Goal: Complete application form: Complete application form

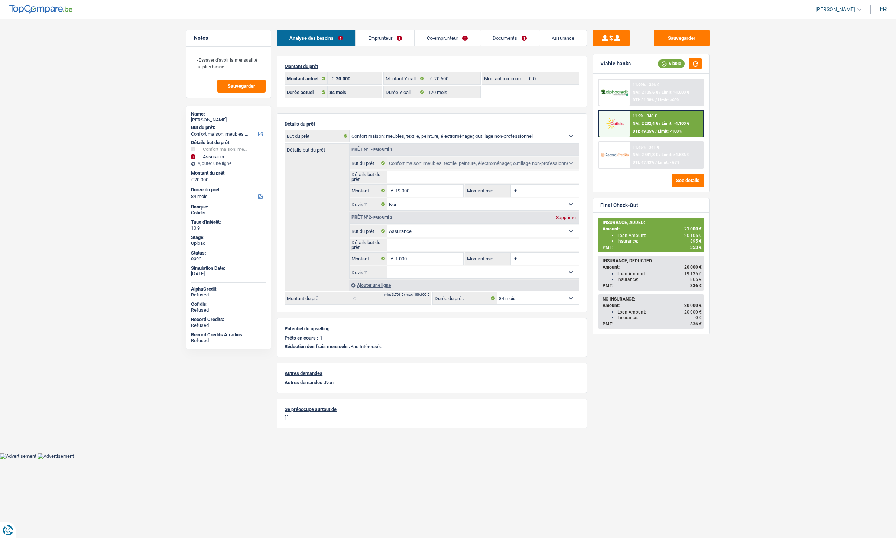
select select "household"
select select "insurance"
select select "84"
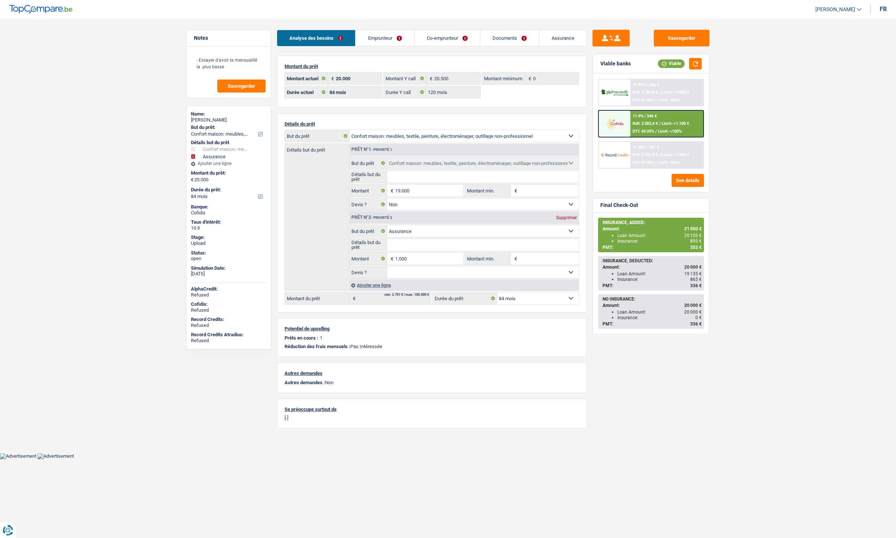
select select "120"
select select "household"
select select "false"
select select "insurance"
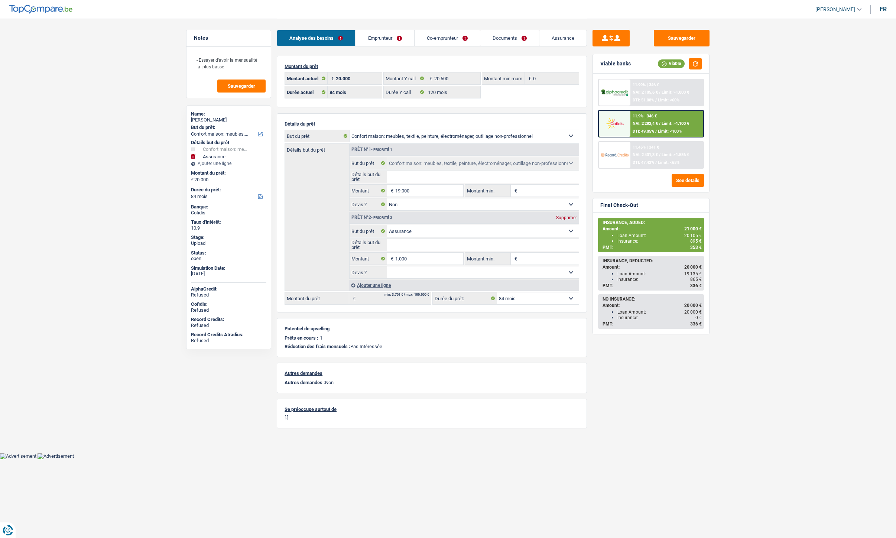
select select "84"
select select "publicEmployee"
select select "netSalary"
select select "mealVouchers"
select select "familyAllowances"
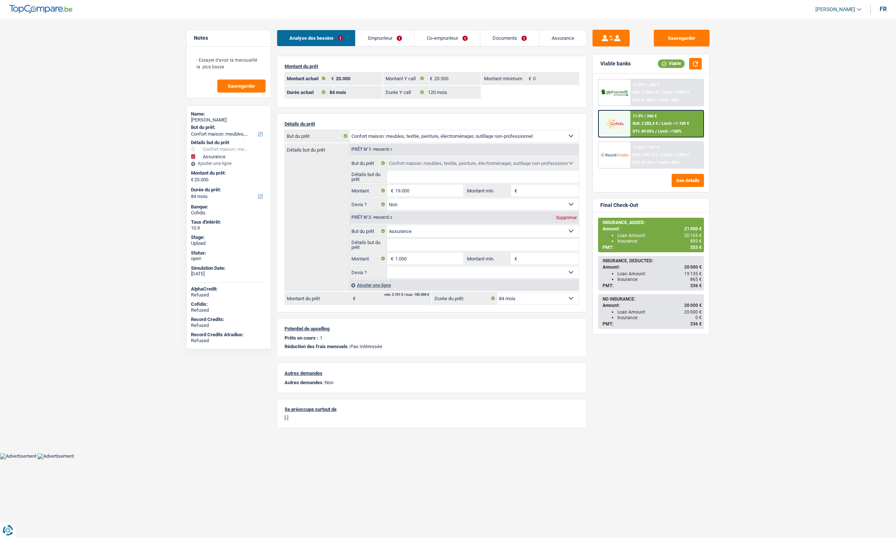
select select "BE"
select select "stateUniversityEu"
click at [370, 36] on link "Emprunteur" at bounding box center [385, 38] width 58 height 16
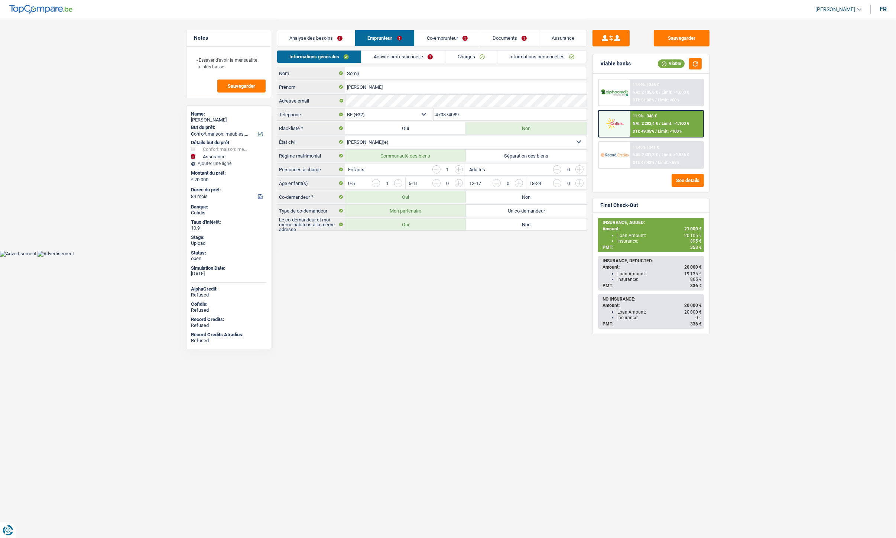
click at [394, 56] on link "Activité professionnelle" at bounding box center [404, 57] width 84 height 12
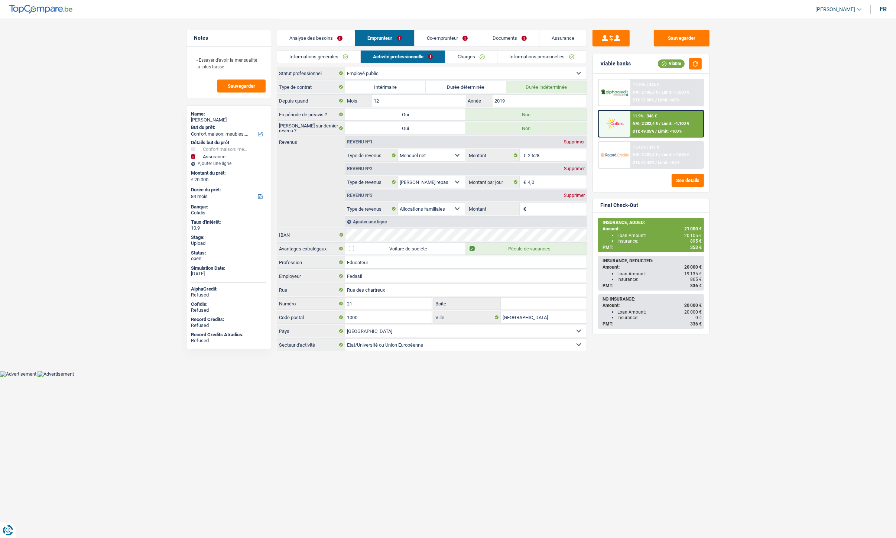
click at [469, 58] on link "Charges" at bounding box center [472, 57] width 52 height 12
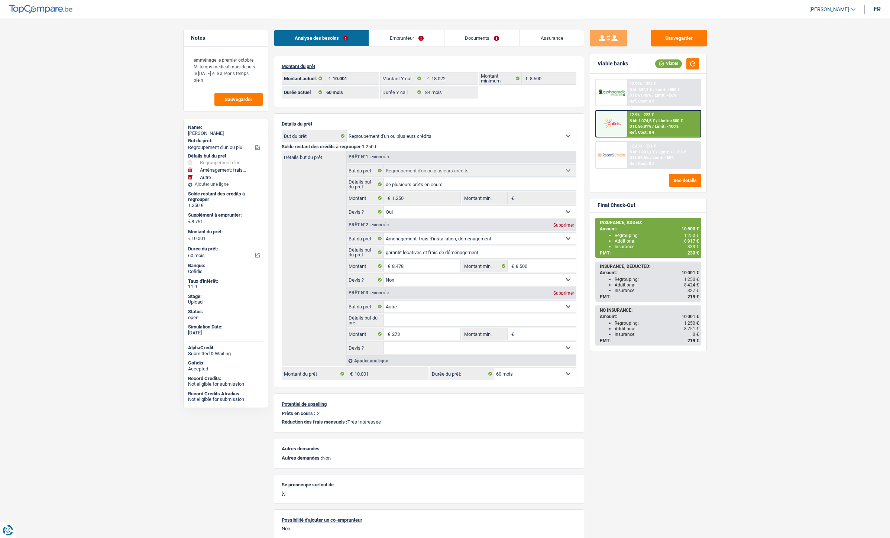
select select "refinancing"
select select "movingOrInstallation"
select select "other"
select select "60"
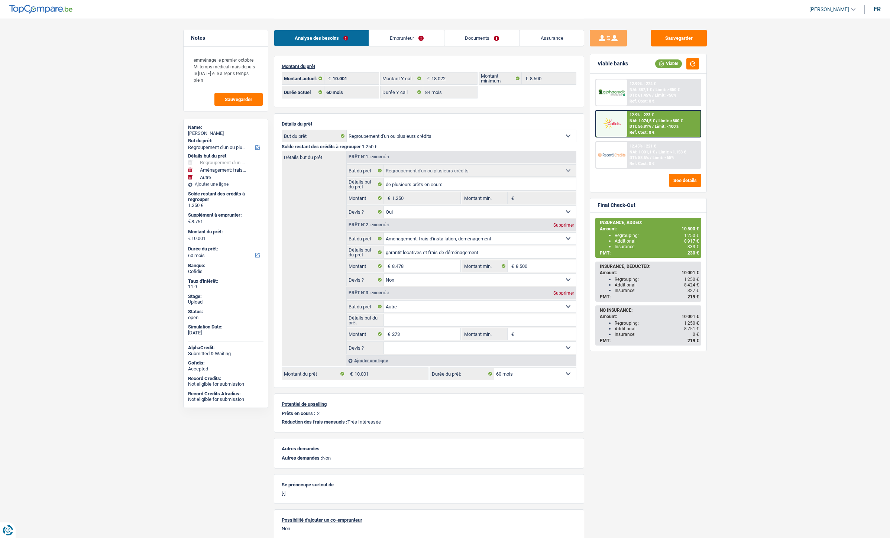
select select "60"
select select "84"
select select "refinancing"
select select "yes"
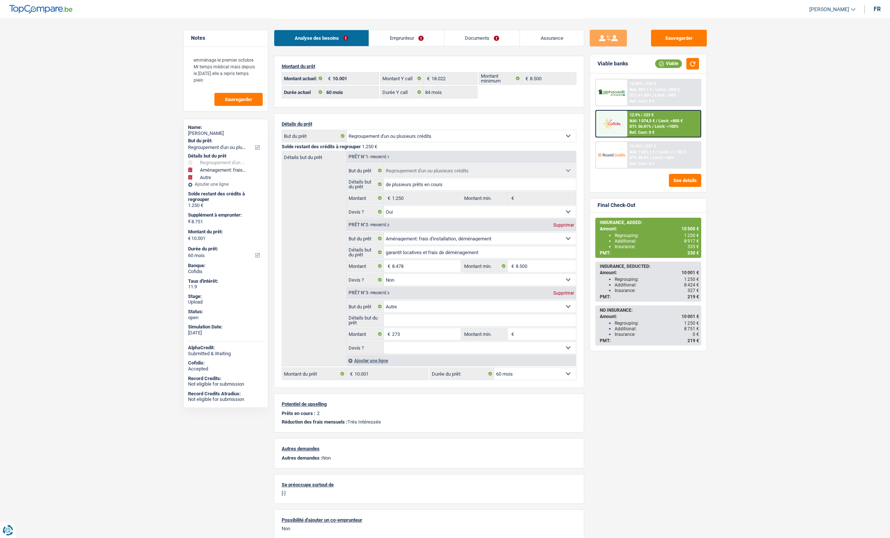
select select "movingOrInstallation"
select select "false"
select select "other"
select select "60"
click at [621, 130] on div at bounding box center [611, 124] width 31 height 26
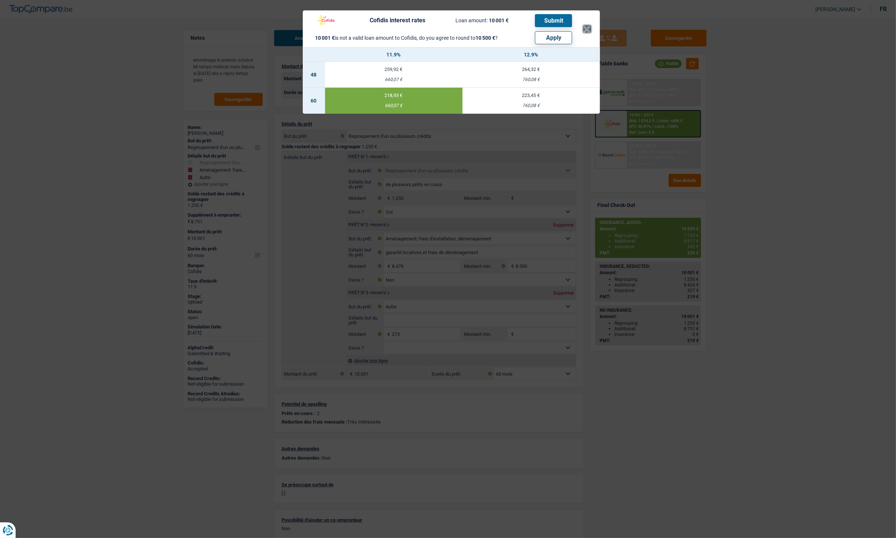
drag, startPoint x: 589, startPoint y: 27, endPoint x: 378, endPoint y: 94, distance: 221.3
click at [589, 27] on button "×" at bounding box center [587, 28] width 8 height 7
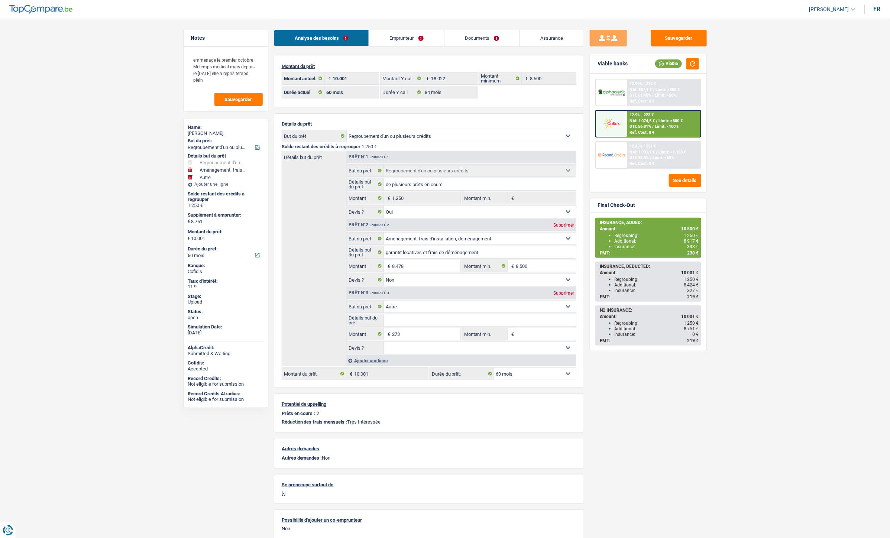
click at [383, 361] on div "Ajouter une ligne" at bounding box center [461, 360] width 230 height 11
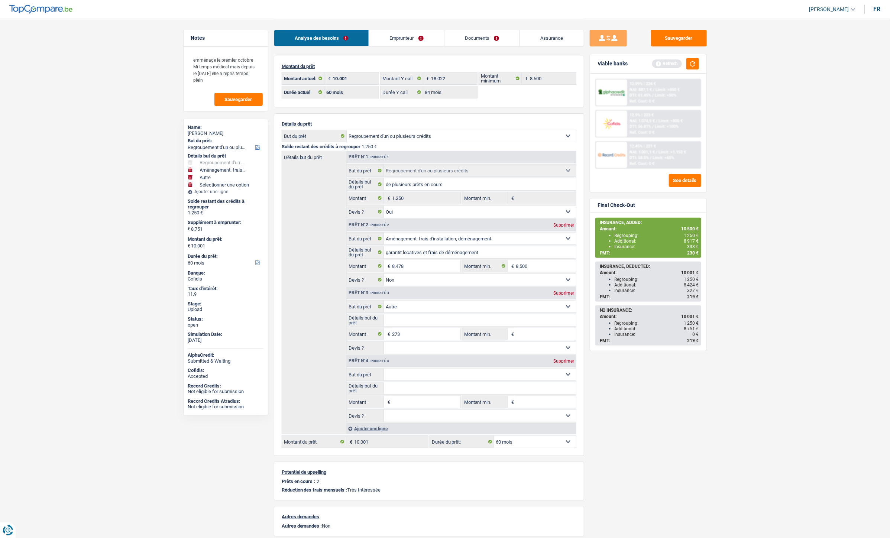
click at [399, 407] on input "Montant" at bounding box center [426, 402] width 68 height 12
type input "8.500"
type input "17.251"
type input "18.501"
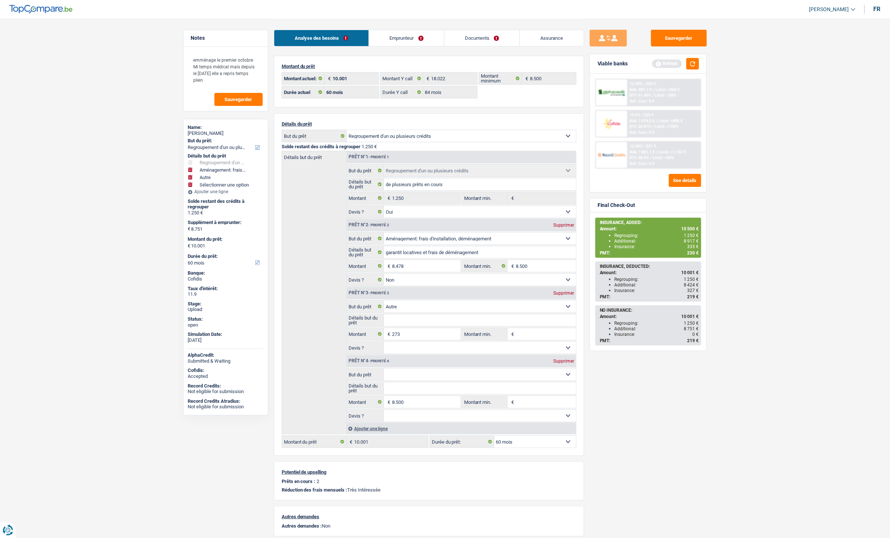
select select "84"
type input "18.501"
click at [606, 428] on div "Sauvegarder Viable banks Refresh 12.99% | 224 € NAI: 887,1 € / Limit: >850 € DT…" at bounding box center [648, 278] width 128 height 496
select select "84"
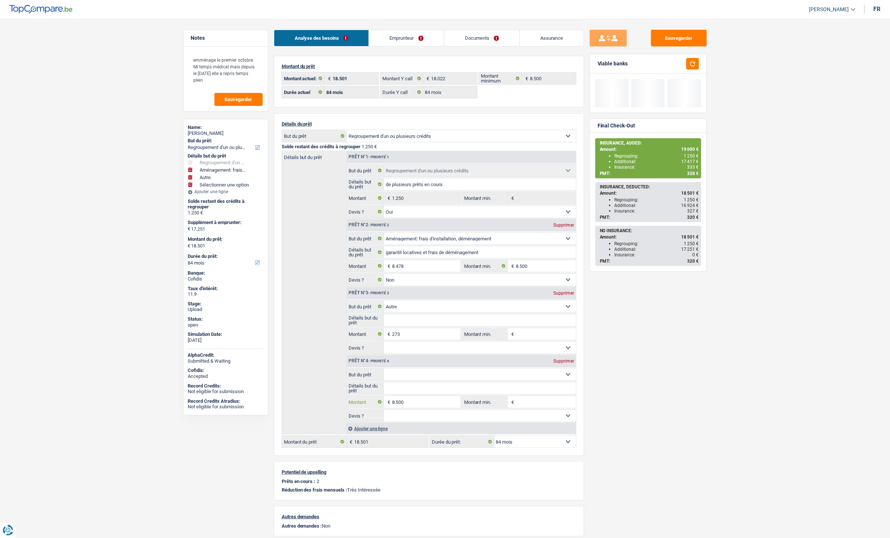
click at [412, 402] on input "8.500" at bounding box center [426, 402] width 68 height 12
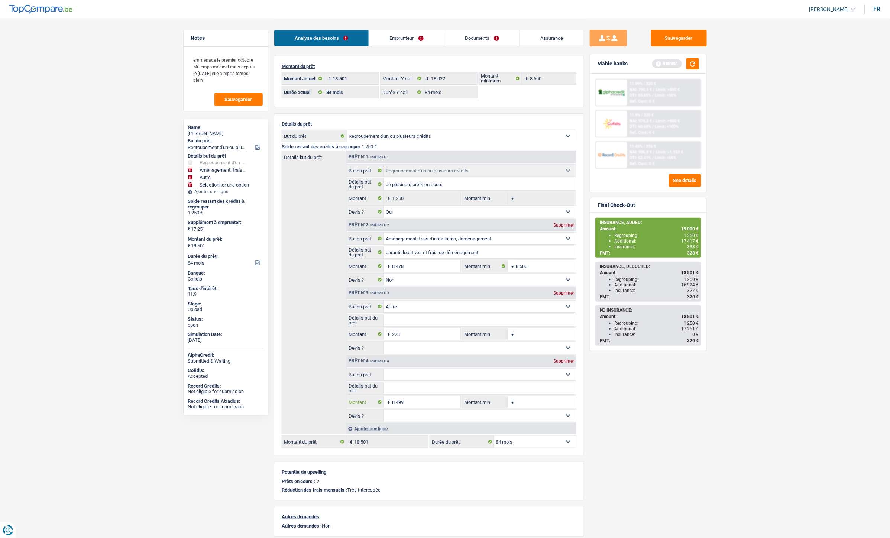
type input "8.499"
type input "17.250"
type input "18.500"
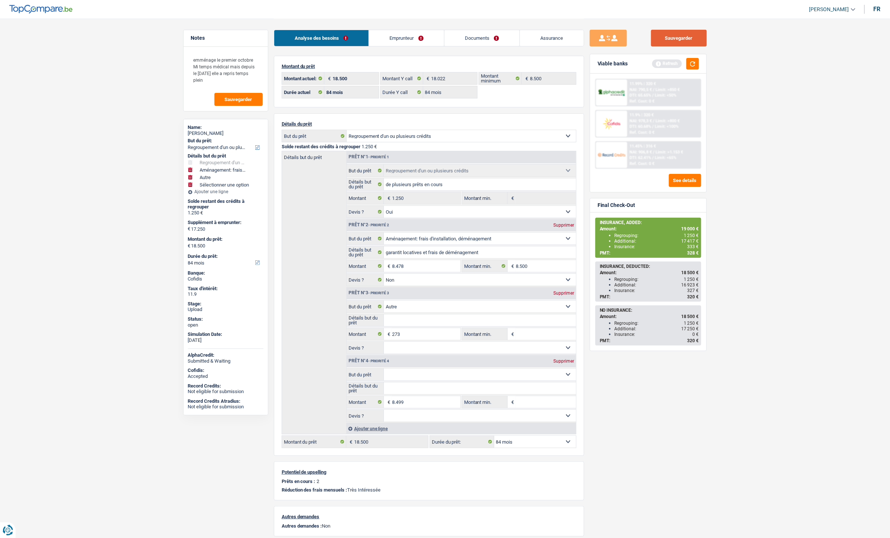
drag, startPoint x: 684, startPoint y: 35, endPoint x: 809, endPoint y: 100, distance: 140.6
click at [684, 35] on button "Sauvegarder" at bounding box center [679, 38] width 56 height 17
click at [693, 176] on button "See details" at bounding box center [685, 180] width 32 height 13
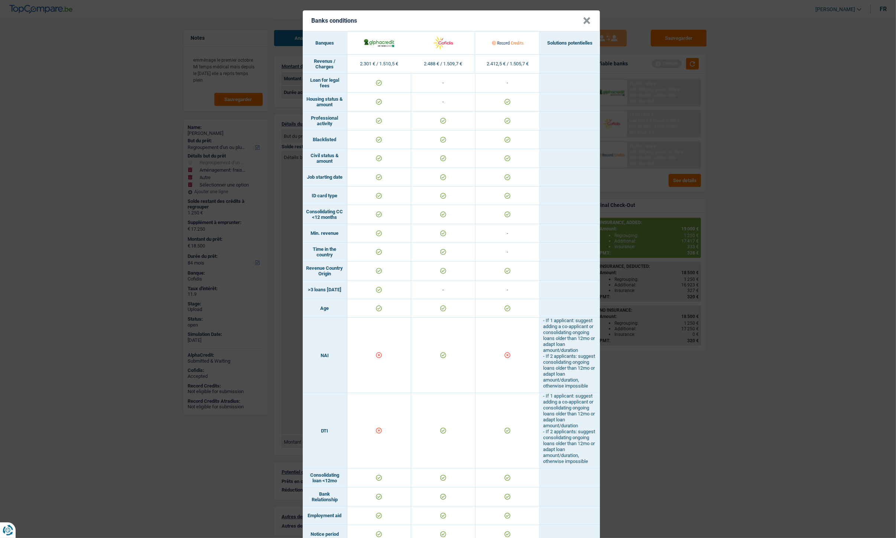
click at [585, 23] on button "×" at bounding box center [587, 20] width 8 height 7
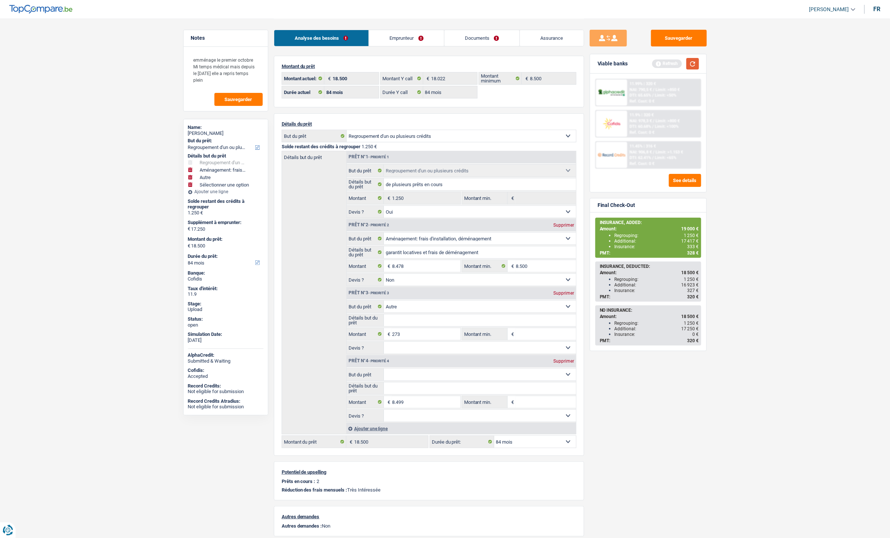
click at [695, 64] on button "button" at bounding box center [692, 64] width 13 height 12
click at [666, 117] on div "11.9% | 320 € NAI: 978,3 € / Limit: >800 € DTI: 60.68% / Limit: <100% Ref. Cost…" at bounding box center [663, 124] width 73 height 26
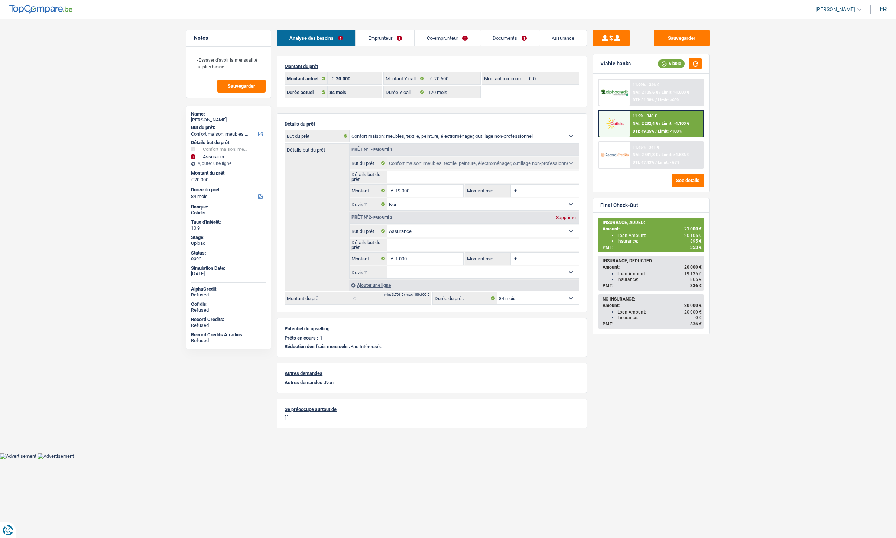
select select "household"
select select "insurance"
select select "84"
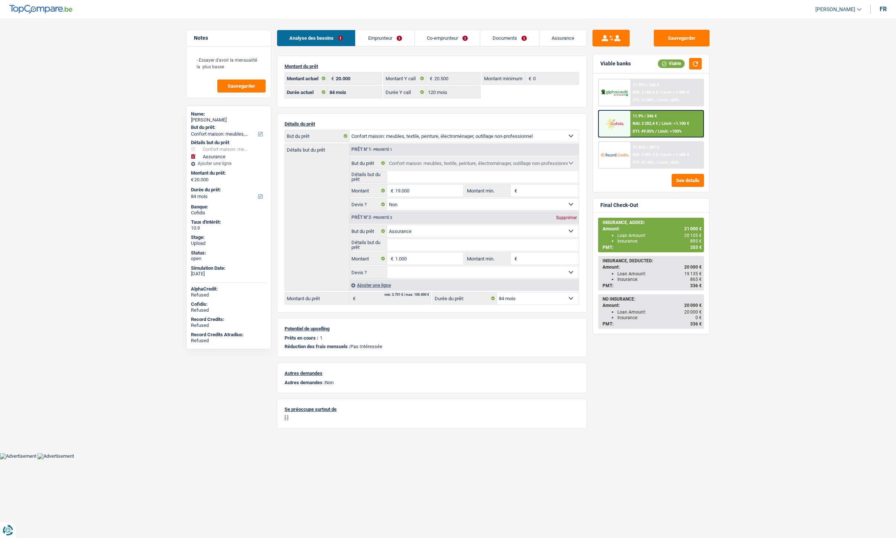
select select "120"
select select "household"
select select "false"
select select "insurance"
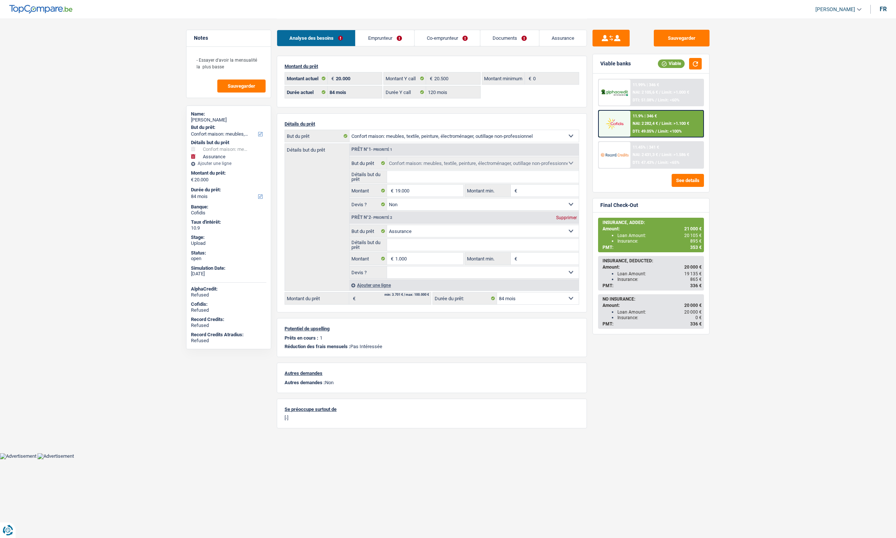
select select "84"
select select "32"
drag, startPoint x: 382, startPoint y: 38, endPoint x: 396, endPoint y: 46, distance: 16.0
click at [382, 38] on link "Emprunteur" at bounding box center [385, 38] width 58 height 16
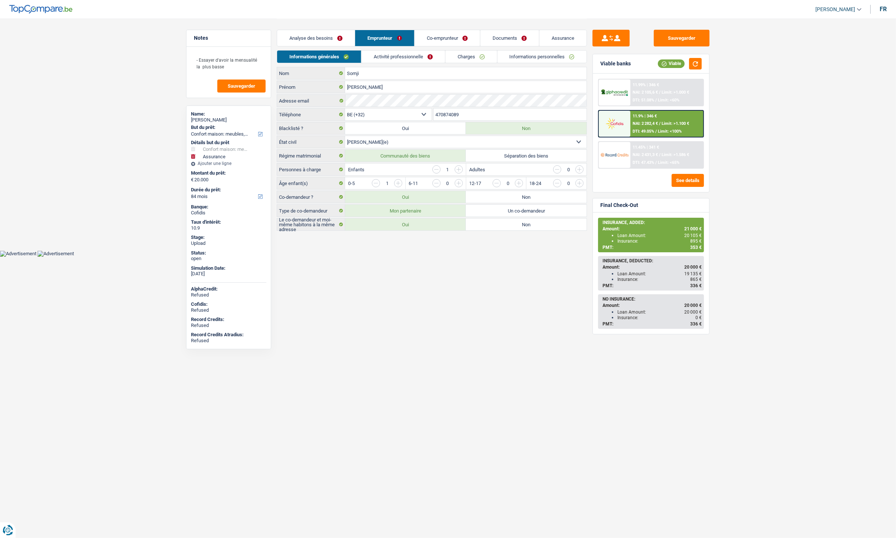
click at [467, 54] on link "Charges" at bounding box center [472, 57] width 52 height 12
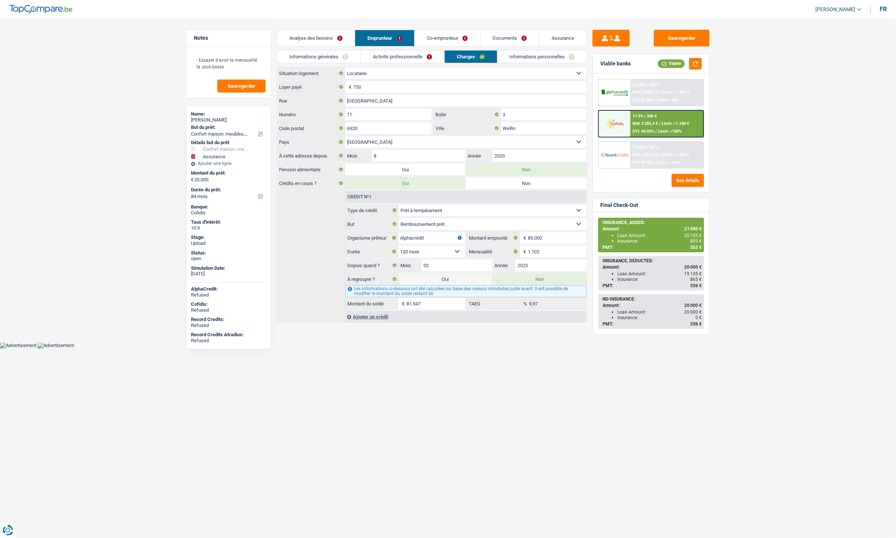
click at [441, 36] on link "Co-emprunteur" at bounding box center [447, 38] width 65 height 16
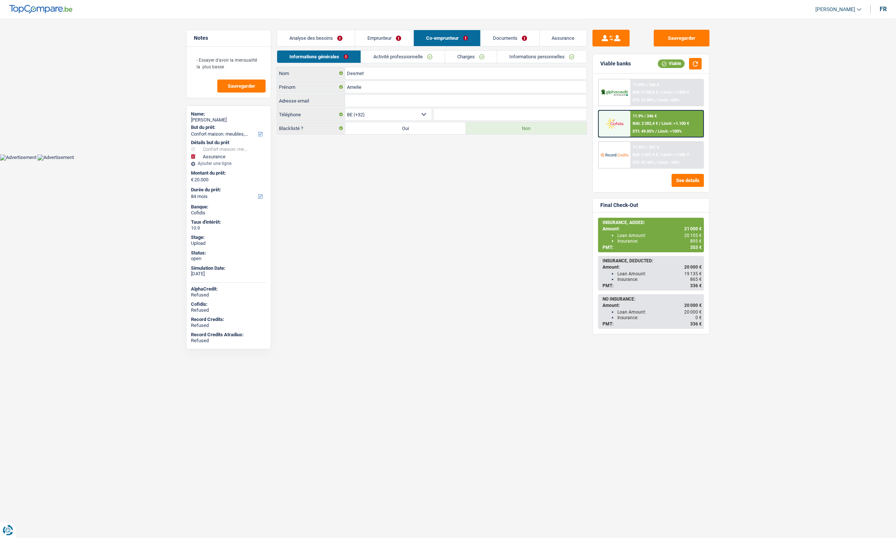
click at [470, 58] on link "Charges" at bounding box center [471, 57] width 52 height 12
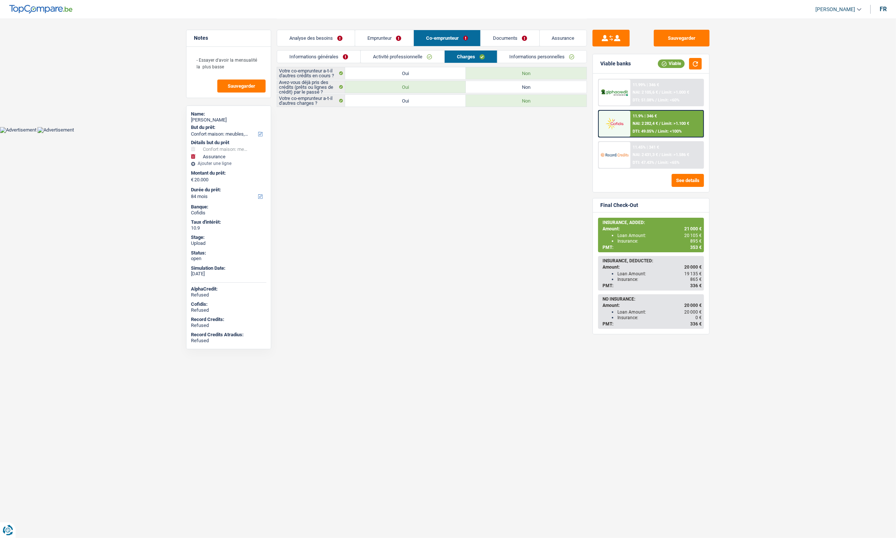
click at [422, 58] on link "Activité professionnelle" at bounding box center [403, 57] width 84 height 12
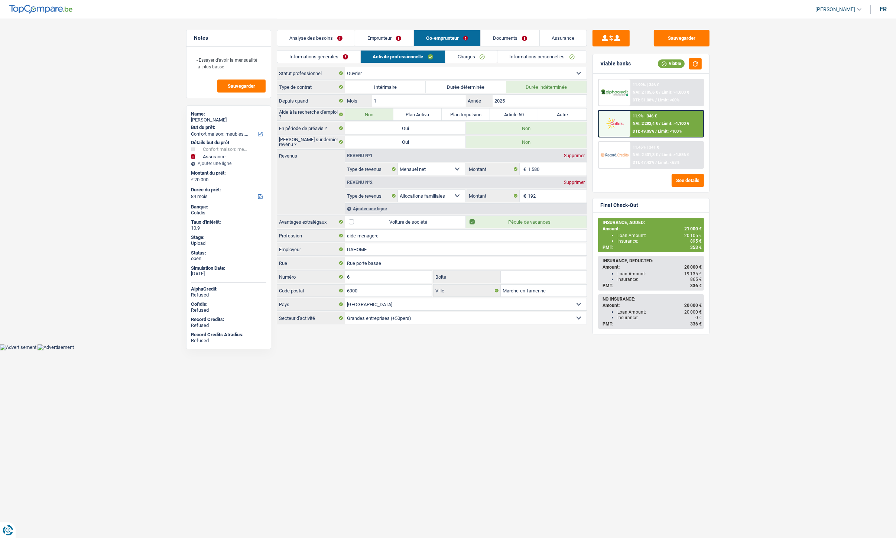
drag, startPoint x: 304, startPoint y: 58, endPoint x: 305, endPoint y: 53, distance: 5.3
click at [304, 58] on link "Informations générales" at bounding box center [318, 57] width 83 height 12
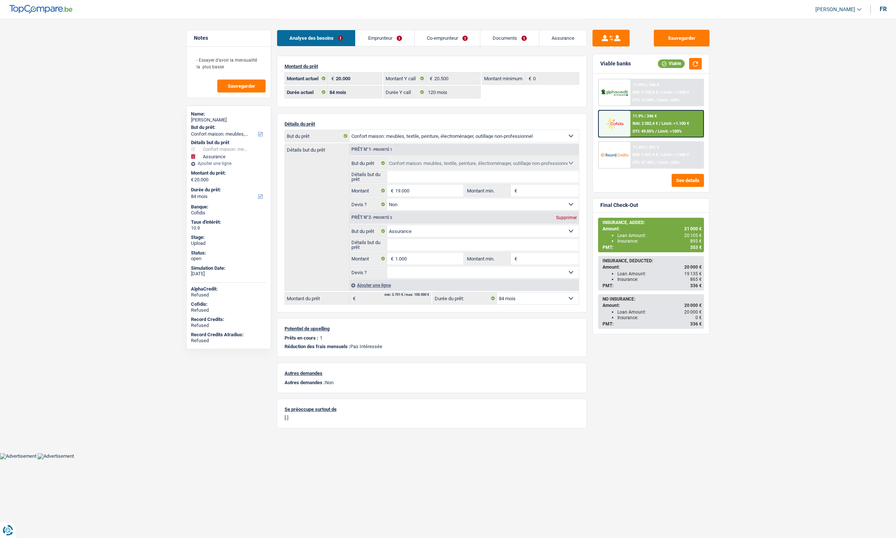
select select "household"
select select "insurance"
select select "84"
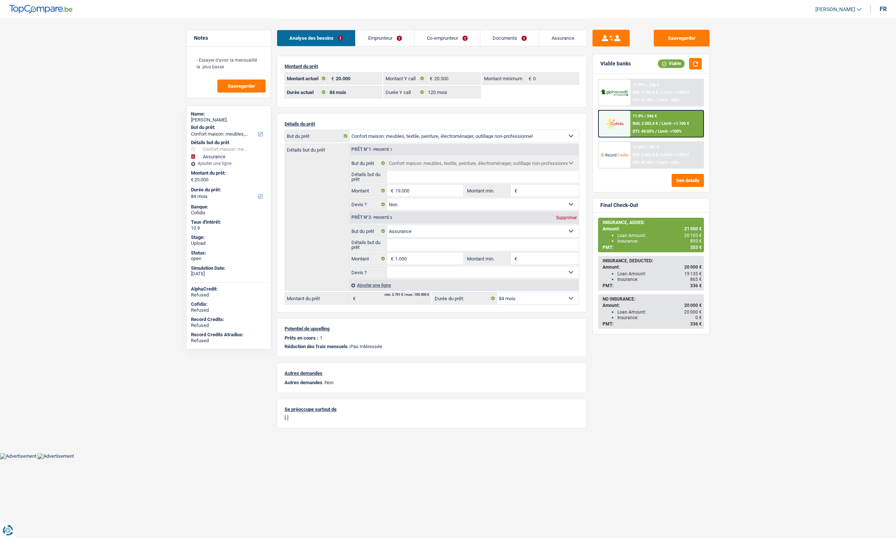
select select "120"
select select "household"
select select "false"
select select "insurance"
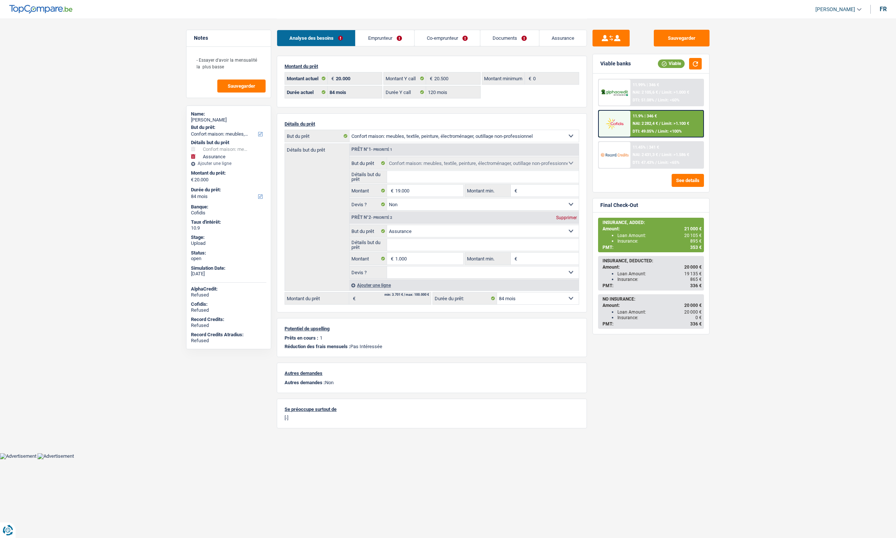
select select "84"
select select "rents"
select select "BE"
select select "personalLoan"
select select "loanRepayment"
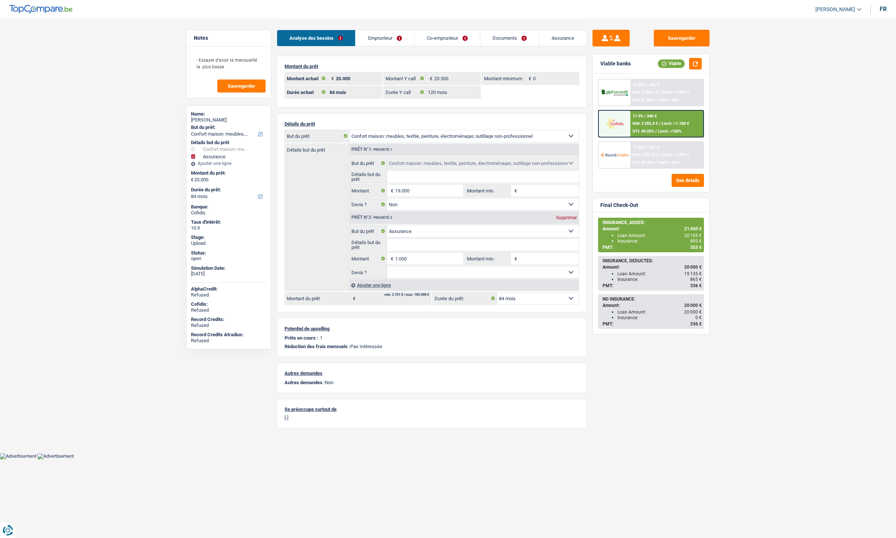
select select "120"
click at [376, 39] on link "Emprunteur" at bounding box center [385, 38] width 58 height 16
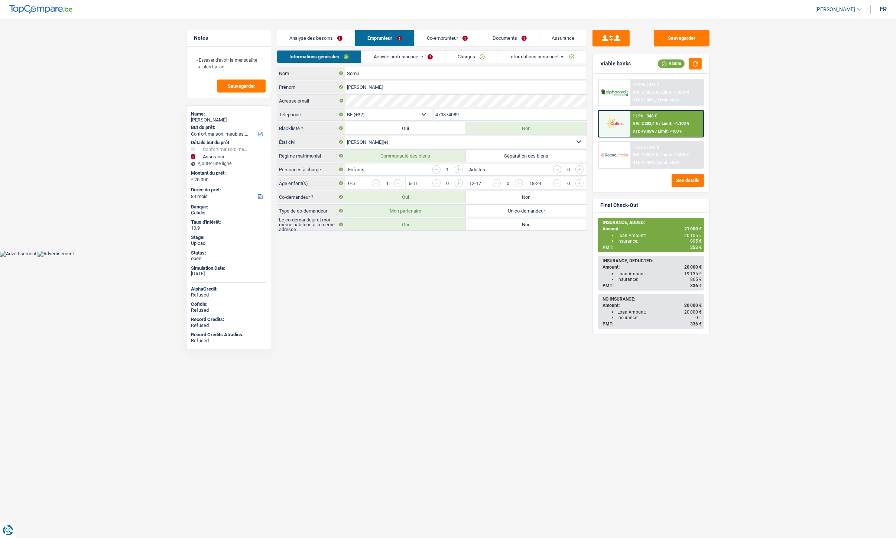
click at [454, 60] on link "Charges" at bounding box center [472, 57] width 52 height 12
